Goal: Transaction & Acquisition: Purchase product/service

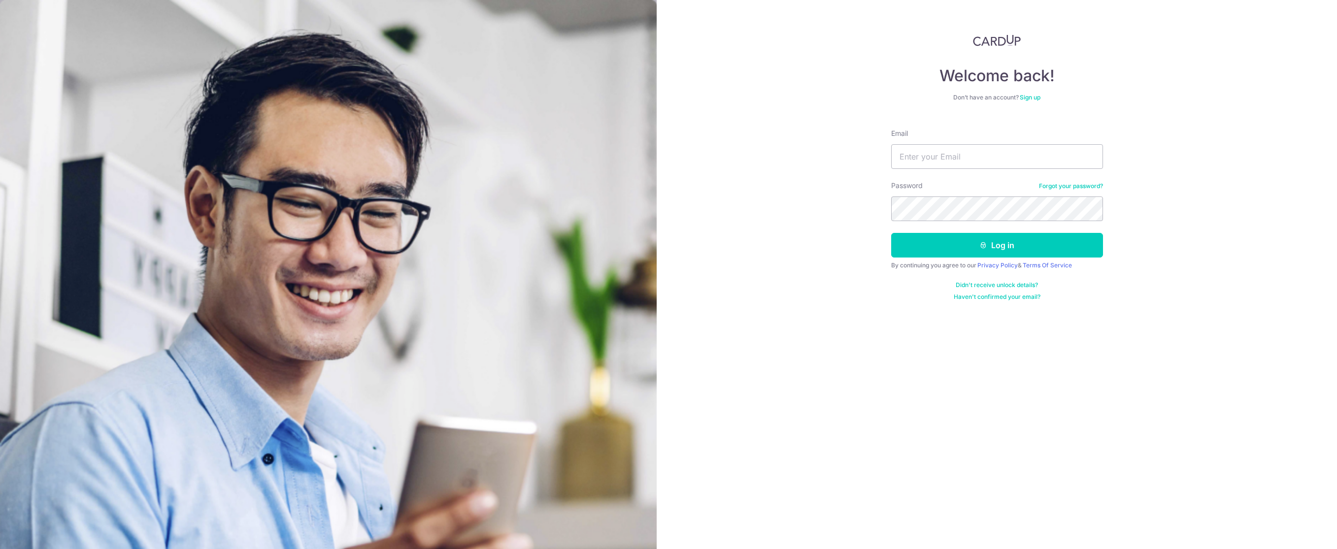
click at [0, 549] on nordpass-autofill-portal at bounding box center [0, 549] width 0 height 0
type input "[EMAIL_ADDRESS][DOMAIN_NAME]"
click at [951, 239] on button "Log in" at bounding box center [997, 245] width 212 height 25
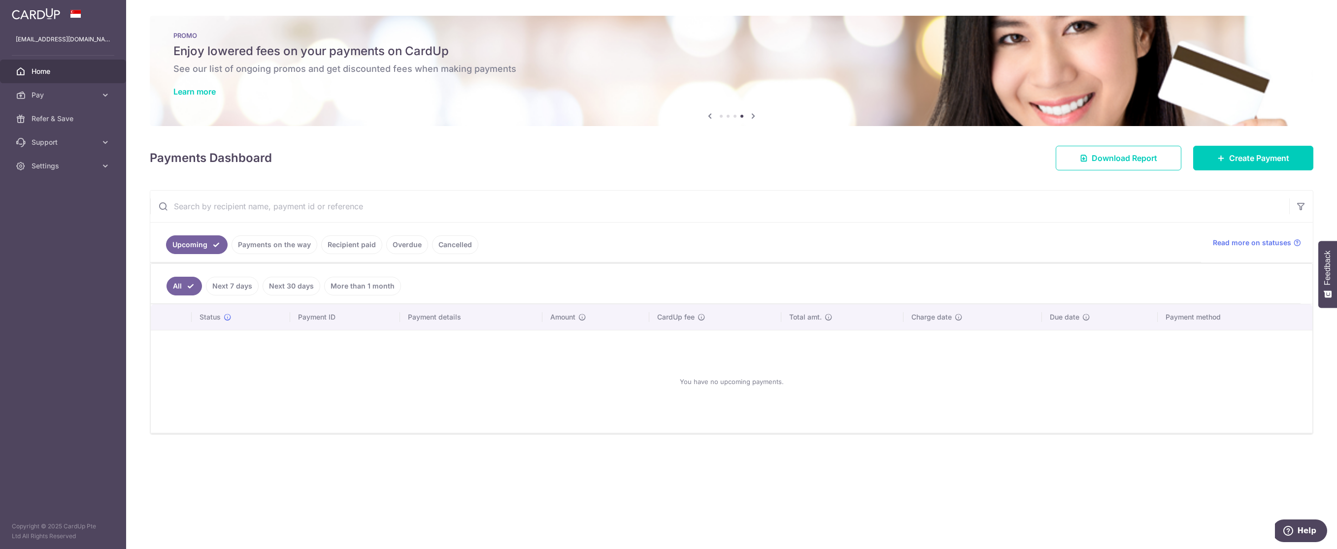
click at [241, 288] on link "Next 7 days" at bounding box center [232, 286] width 53 height 19
click at [306, 288] on link "Next 30 days" at bounding box center [292, 286] width 58 height 19
click at [342, 286] on link "More than 1 month" at bounding box center [362, 286] width 77 height 19
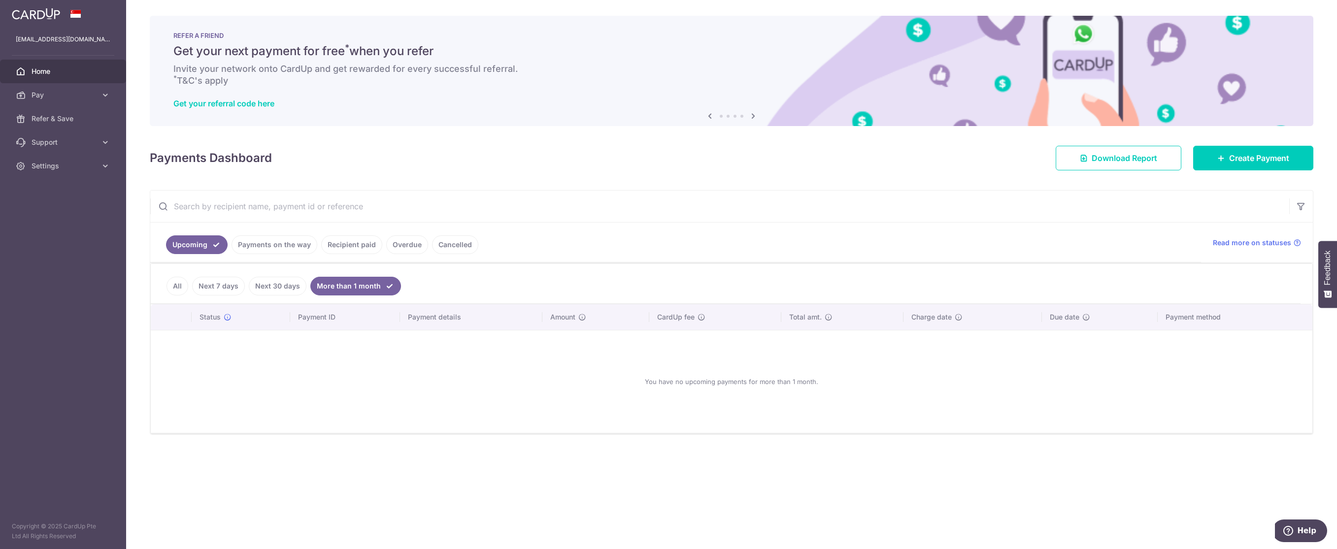
click at [173, 279] on link "All" at bounding box center [178, 286] width 22 height 19
click at [80, 100] on span "Pay" at bounding box center [64, 95] width 65 height 10
click at [61, 115] on span "Payments" at bounding box center [64, 119] width 65 height 10
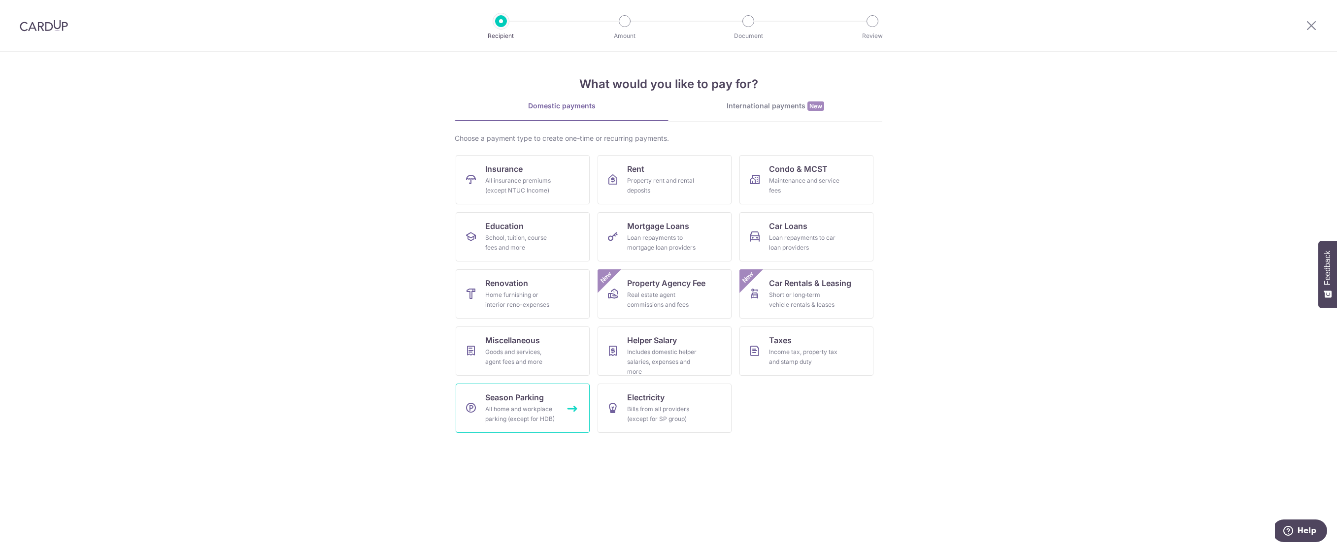
click at [506, 407] on div "All home and workplace parking (except for HDB)" at bounding box center [520, 415] width 71 height 20
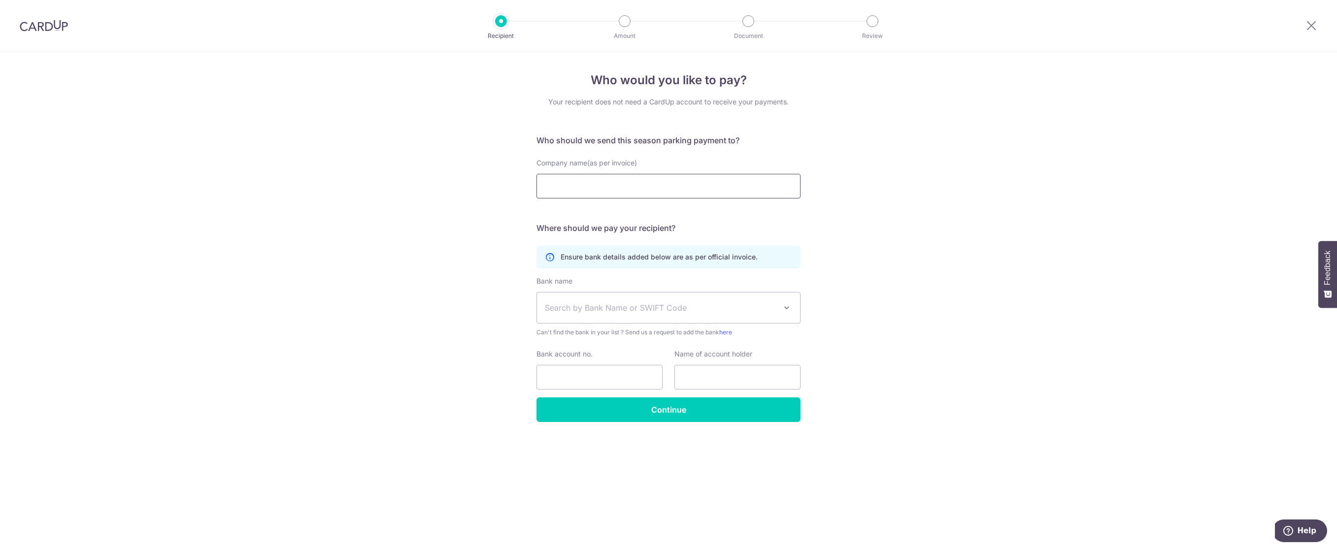
click at [558, 184] on input "Company name(as per invoice)" at bounding box center [669, 186] width 264 height 25
click at [476, 207] on div "Who would you like to pay? Your recipient does not need a CardUp account to rec…" at bounding box center [668, 301] width 1337 height 498
click at [31, 21] on img at bounding box center [44, 26] width 48 height 12
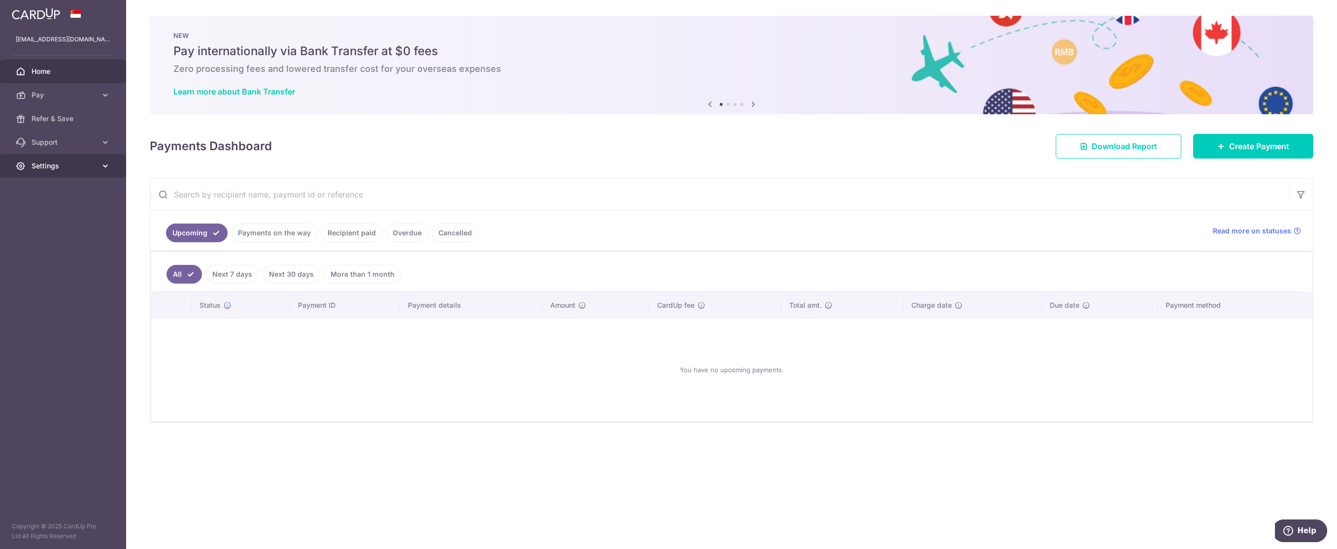
click at [61, 158] on link "Settings" at bounding box center [63, 166] width 126 height 24
click at [64, 187] on span "Account" at bounding box center [64, 190] width 65 height 10
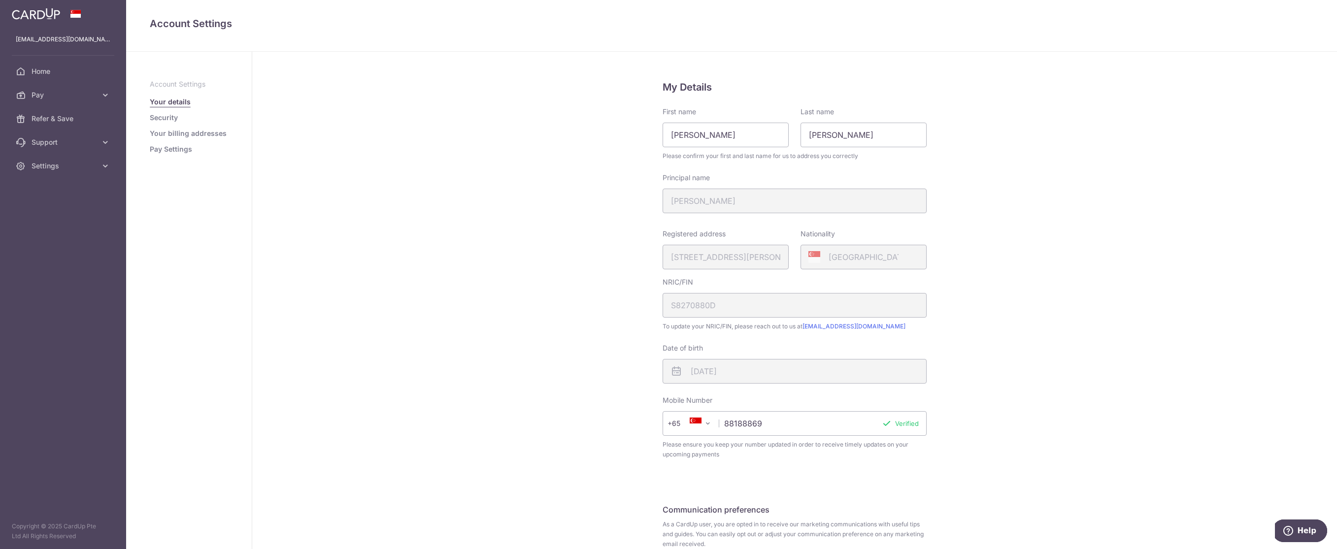
click at [181, 135] on link "Your billing addresses" at bounding box center [188, 134] width 77 height 10
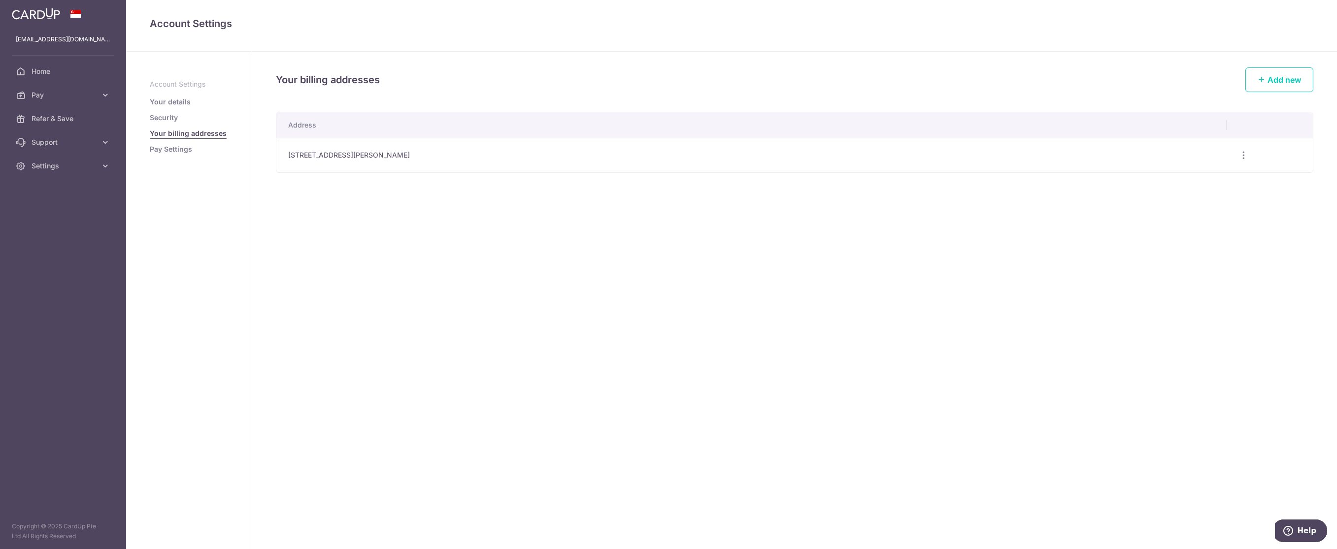
click at [169, 148] on link "Pay Settings" at bounding box center [171, 149] width 42 height 10
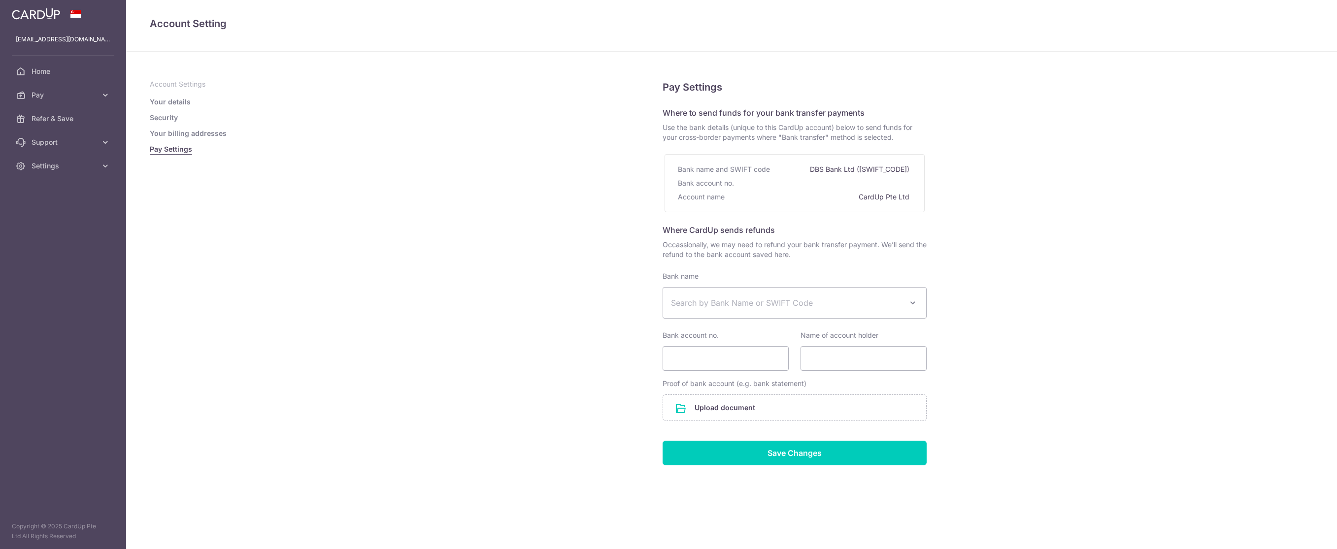
select select
click at [167, 116] on link "Security" at bounding box center [164, 118] width 28 height 10
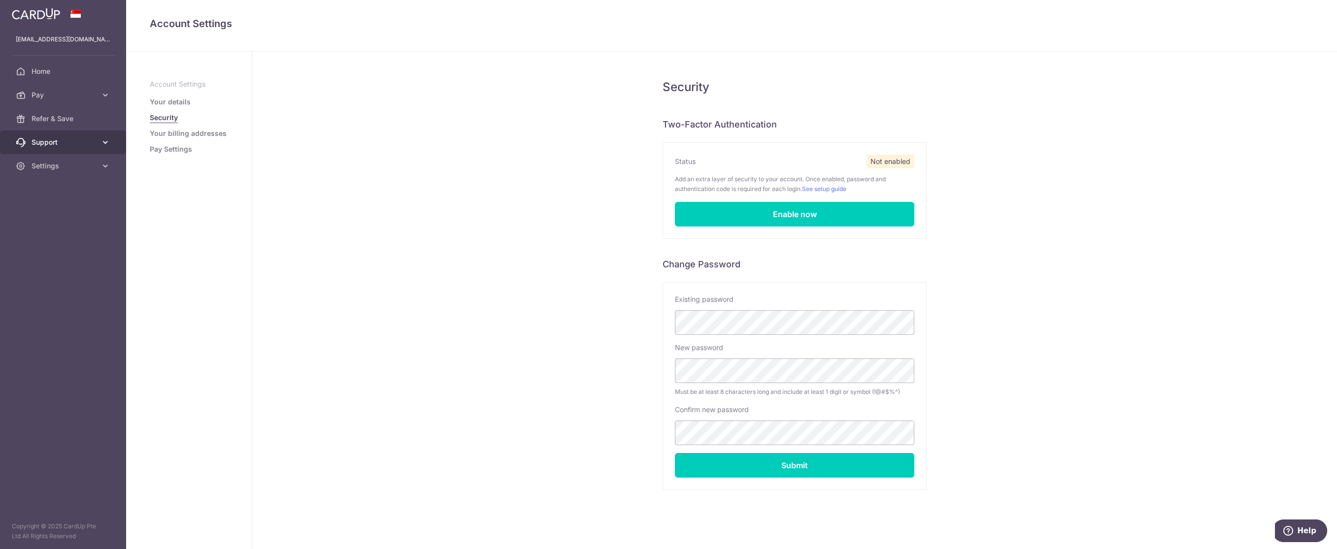
click at [40, 141] on span "Support" at bounding box center [64, 142] width 65 height 10
click at [49, 119] on span "Refer & Save" at bounding box center [64, 119] width 65 height 10
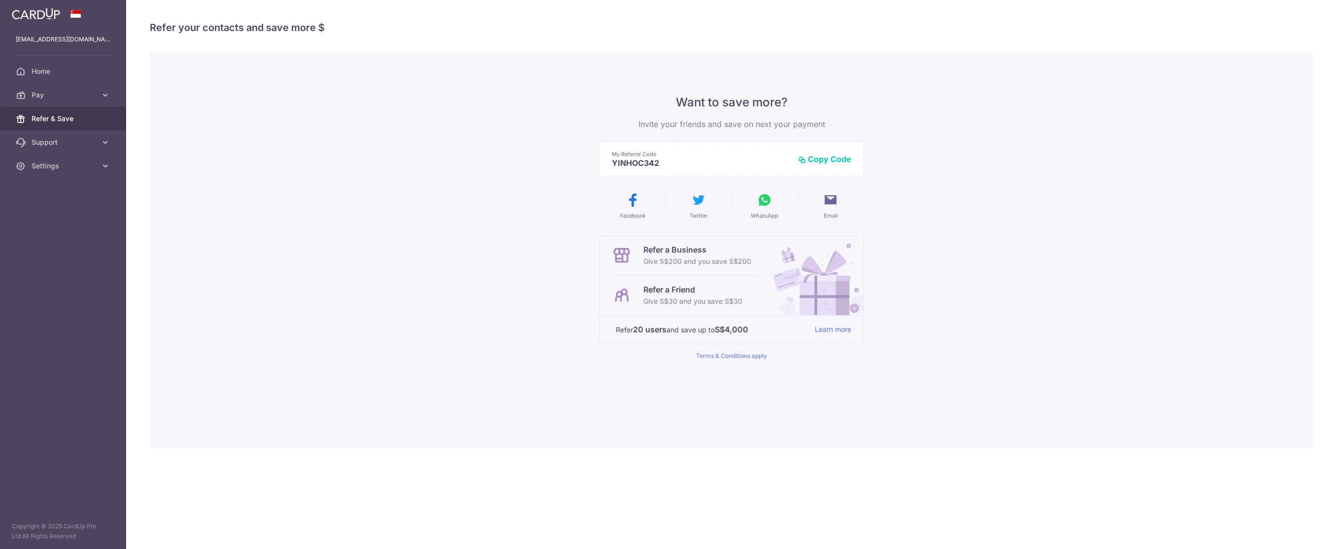
click at [52, 99] on span "Pay" at bounding box center [64, 95] width 65 height 10
click at [57, 115] on span "Payments" at bounding box center [64, 119] width 65 height 10
